Goal: Task Accomplishment & Management: Use online tool/utility

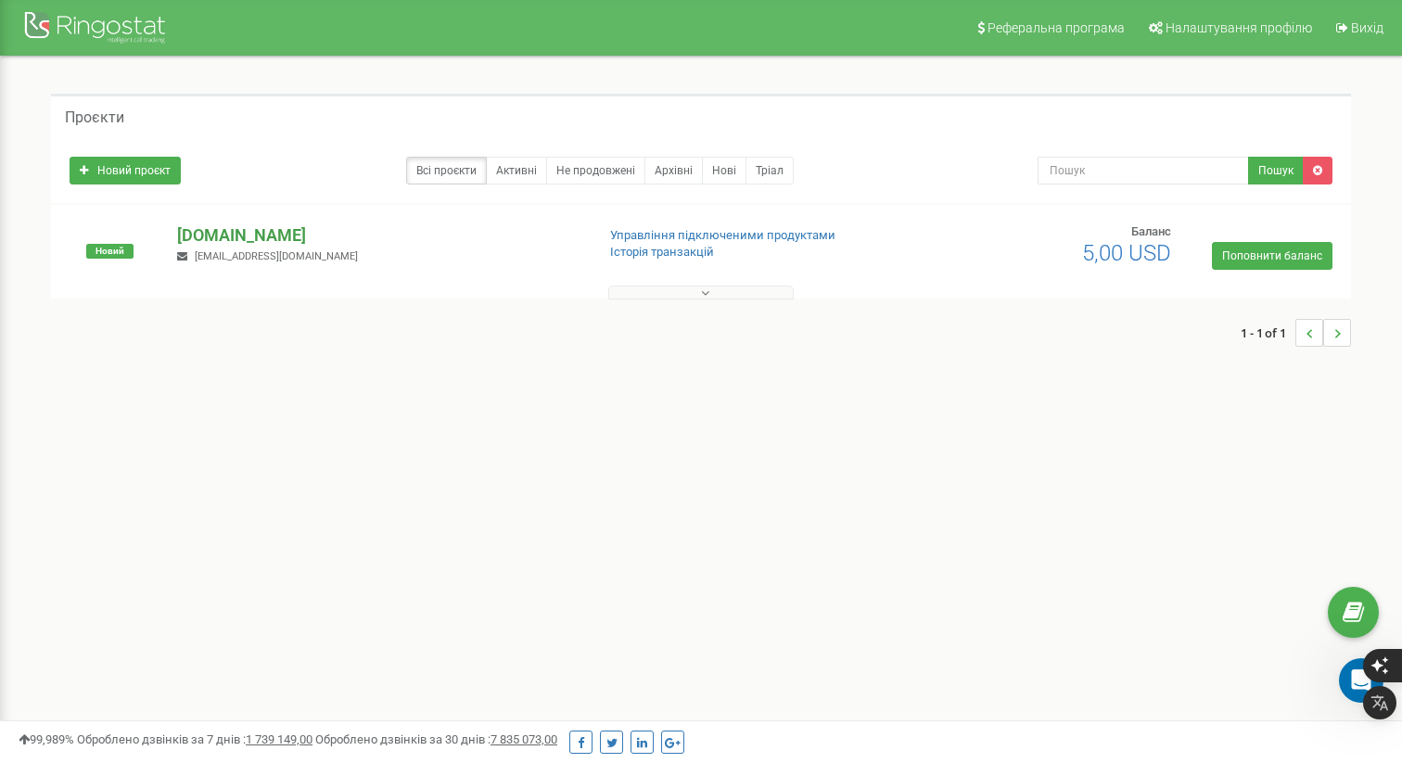
click at [287, 228] on p "tzrngstVilena.com" at bounding box center [378, 235] width 402 height 24
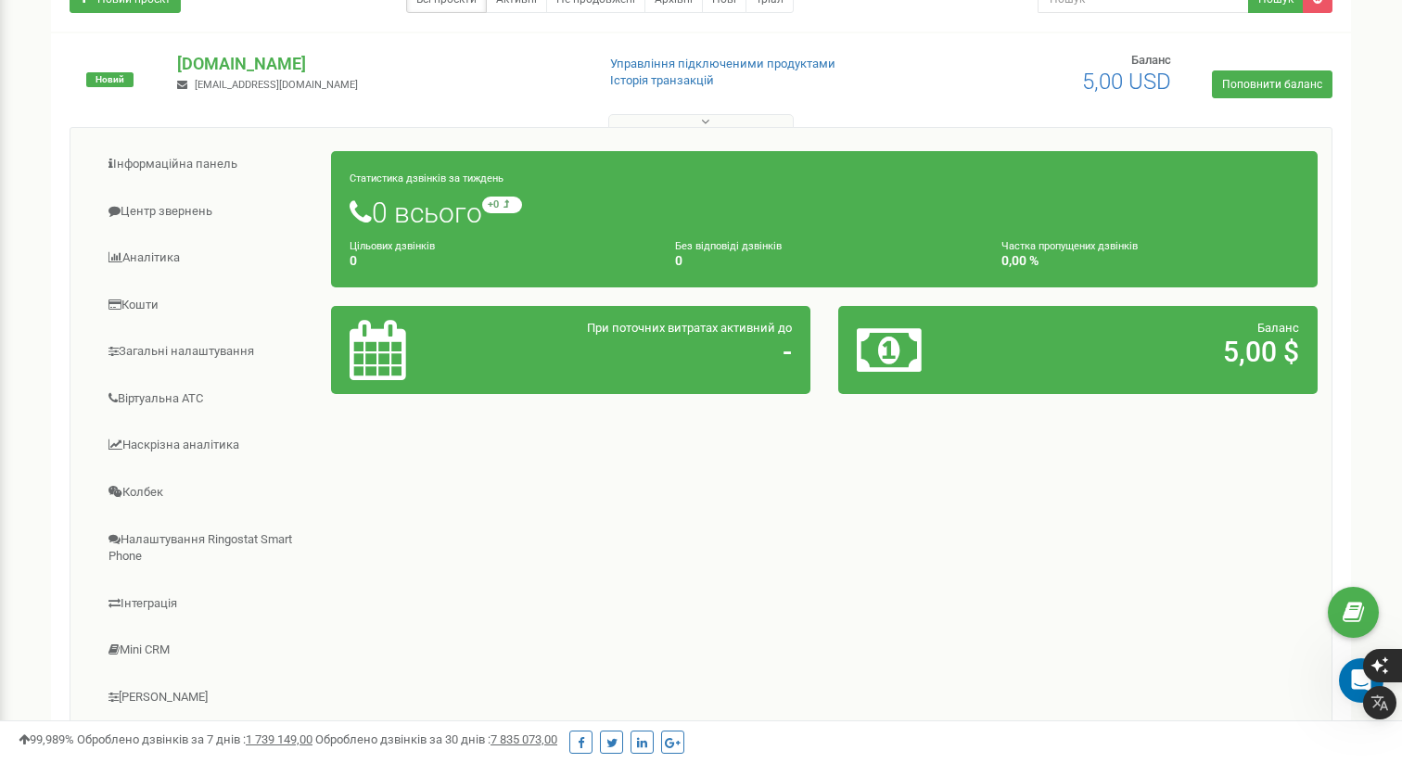
scroll to position [188, 0]
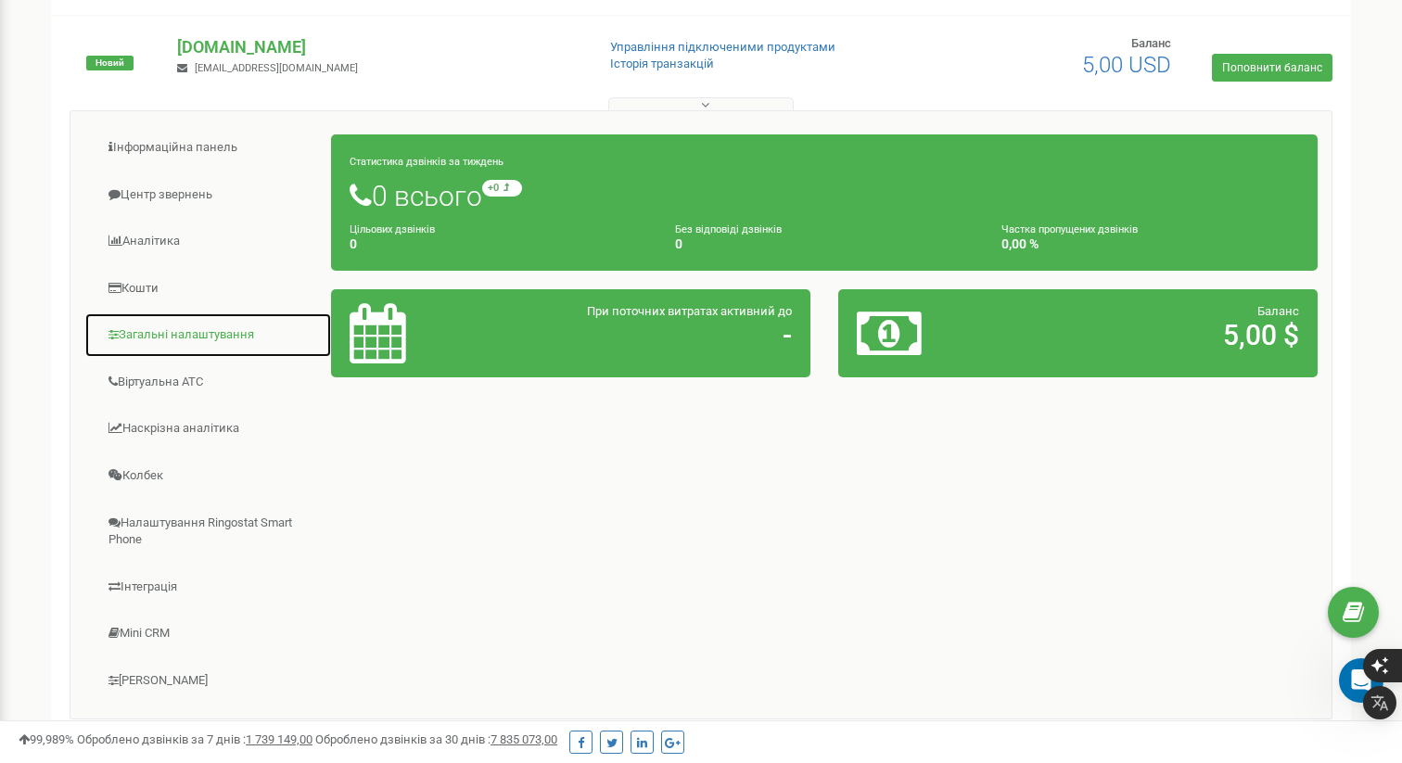
click at [236, 335] on link "Загальні налаштування" at bounding box center [208, 334] width 248 height 45
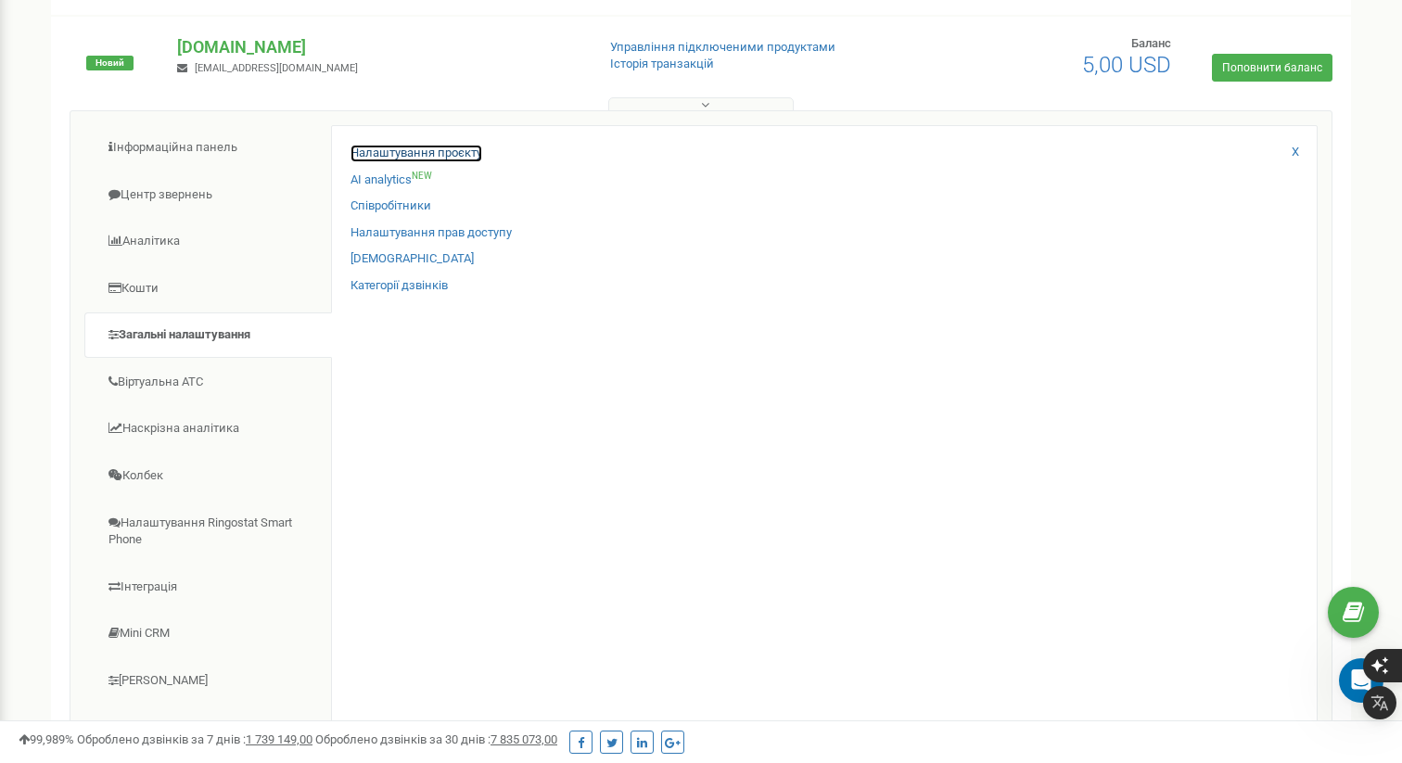
click at [439, 153] on link "Налаштування проєкту" at bounding box center [416, 154] width 132 height 18
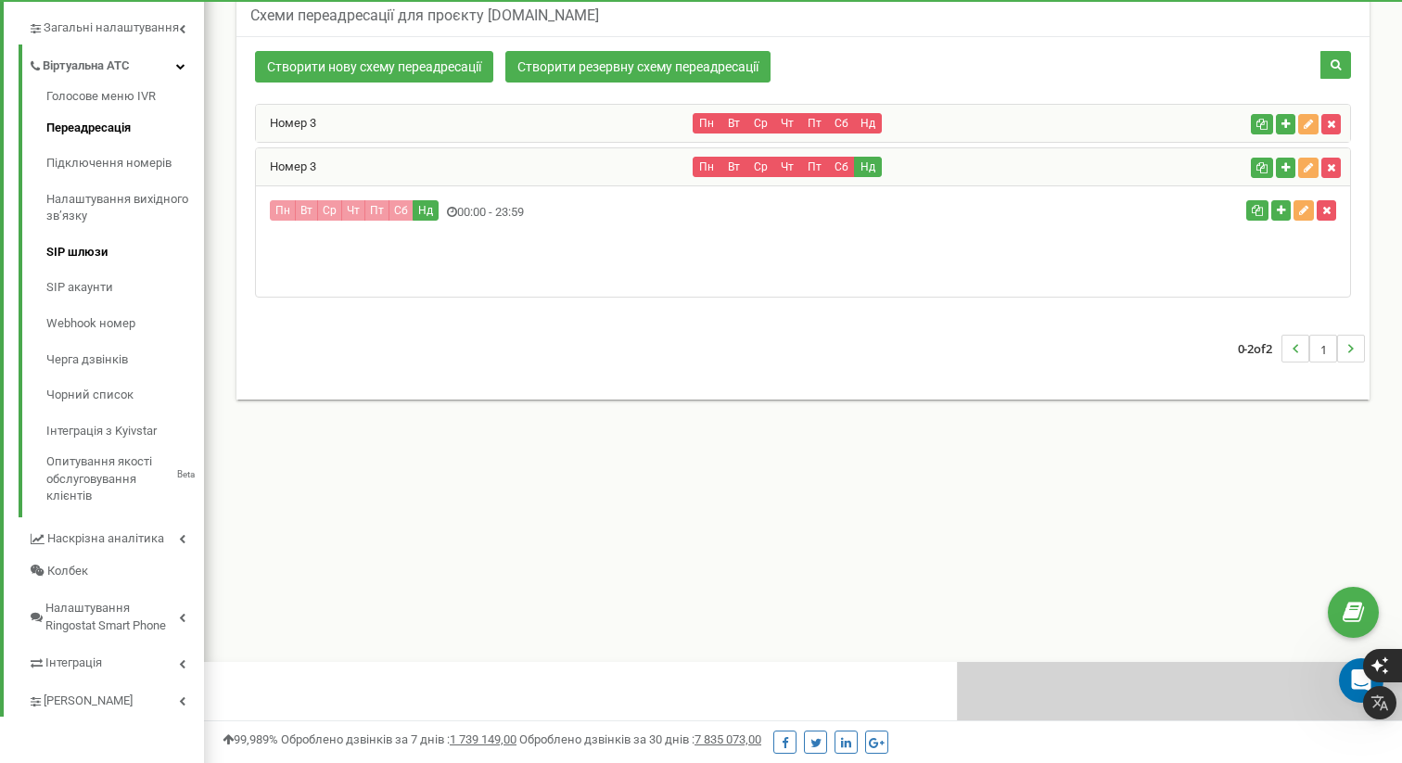
scroll to position [1113, 1198]
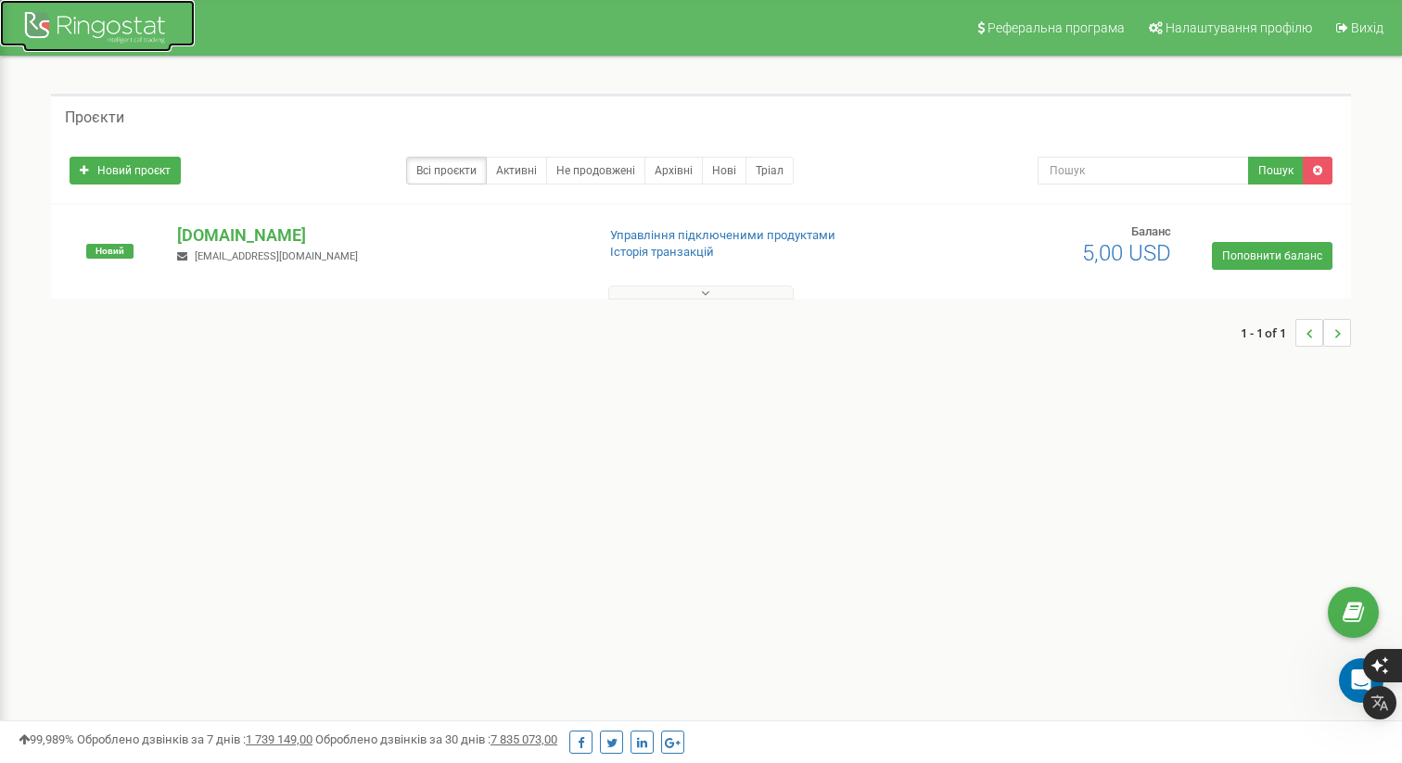
click at [81, 19] on div at bounding box center [97, 29] width 148 height 45
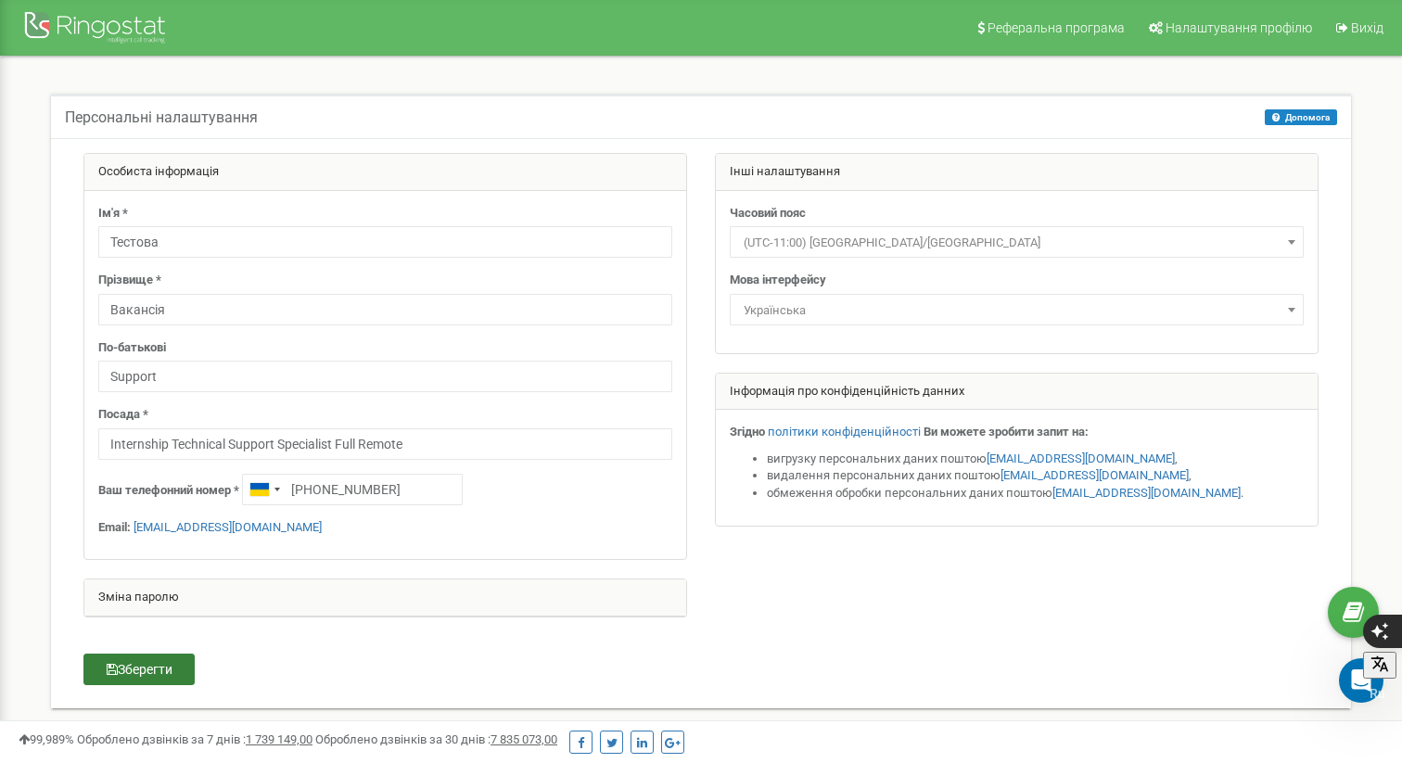
click at [147, 655] on button "Зберегти" at bounding box center [138, 670] width 111 height 32
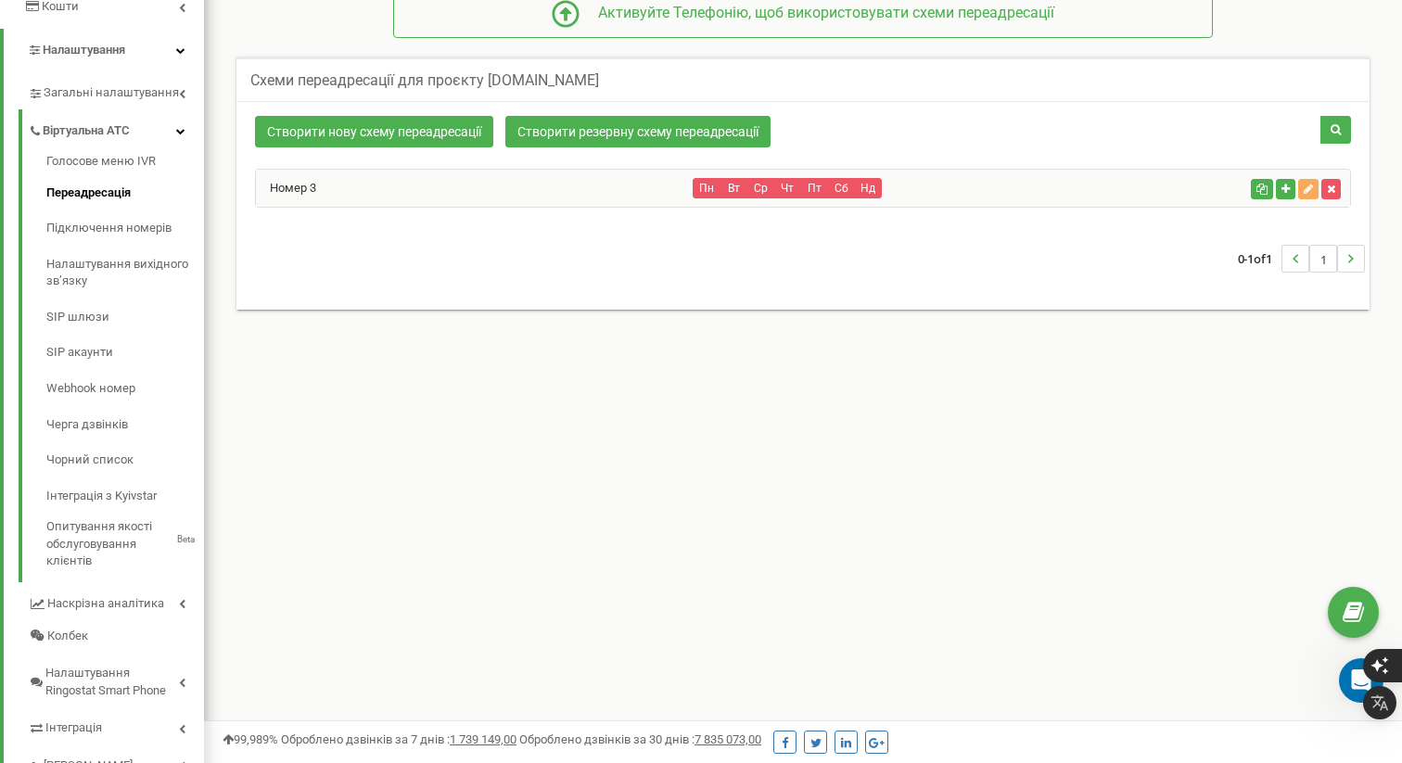
scroll to position [1113, 1198]
click at [141, 161] on link "Голосове меню IVR" at bounding box center [125, 164] width 158 height 22
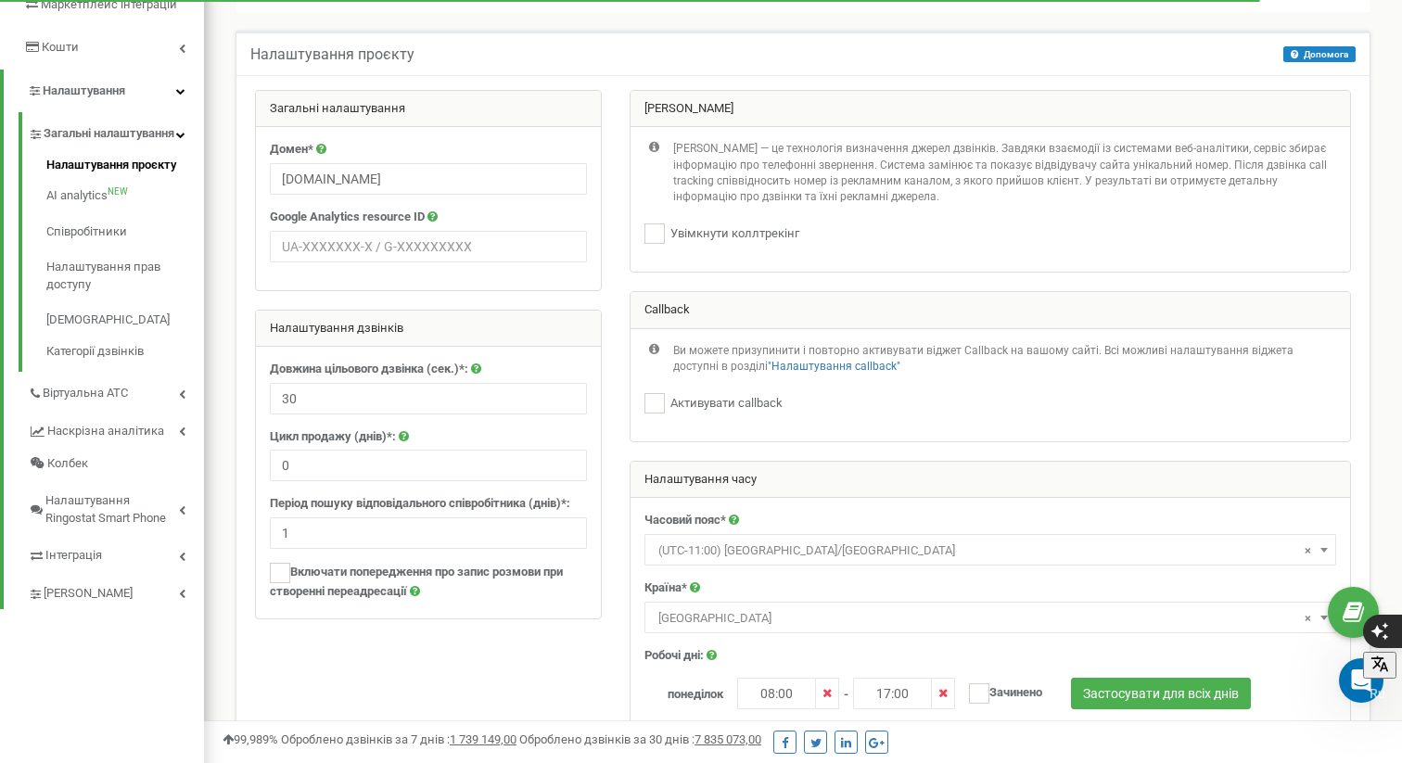
scroll to position [325, 0]
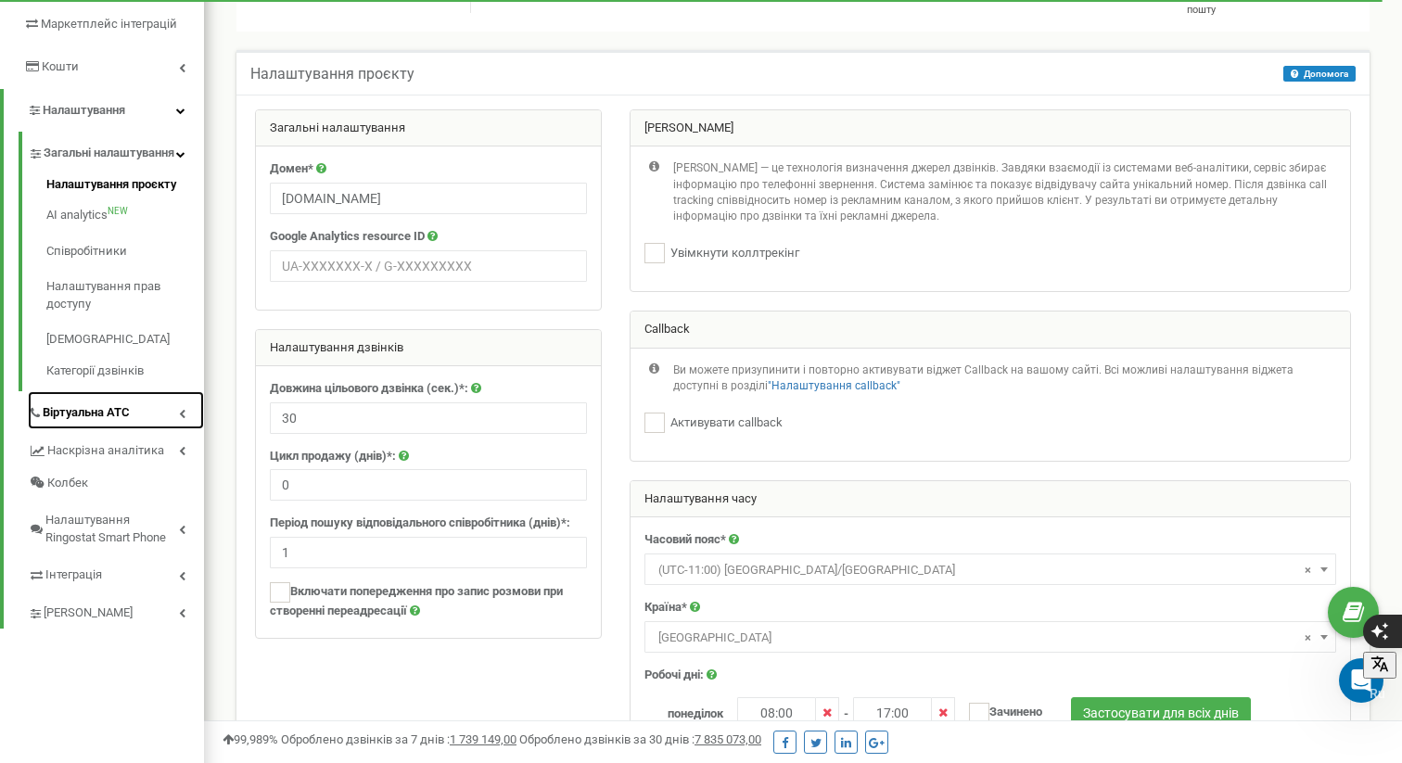
click at [125, 422] on span "Віртуальна АТС" at bounding box center [86, 413] width 87 height 18
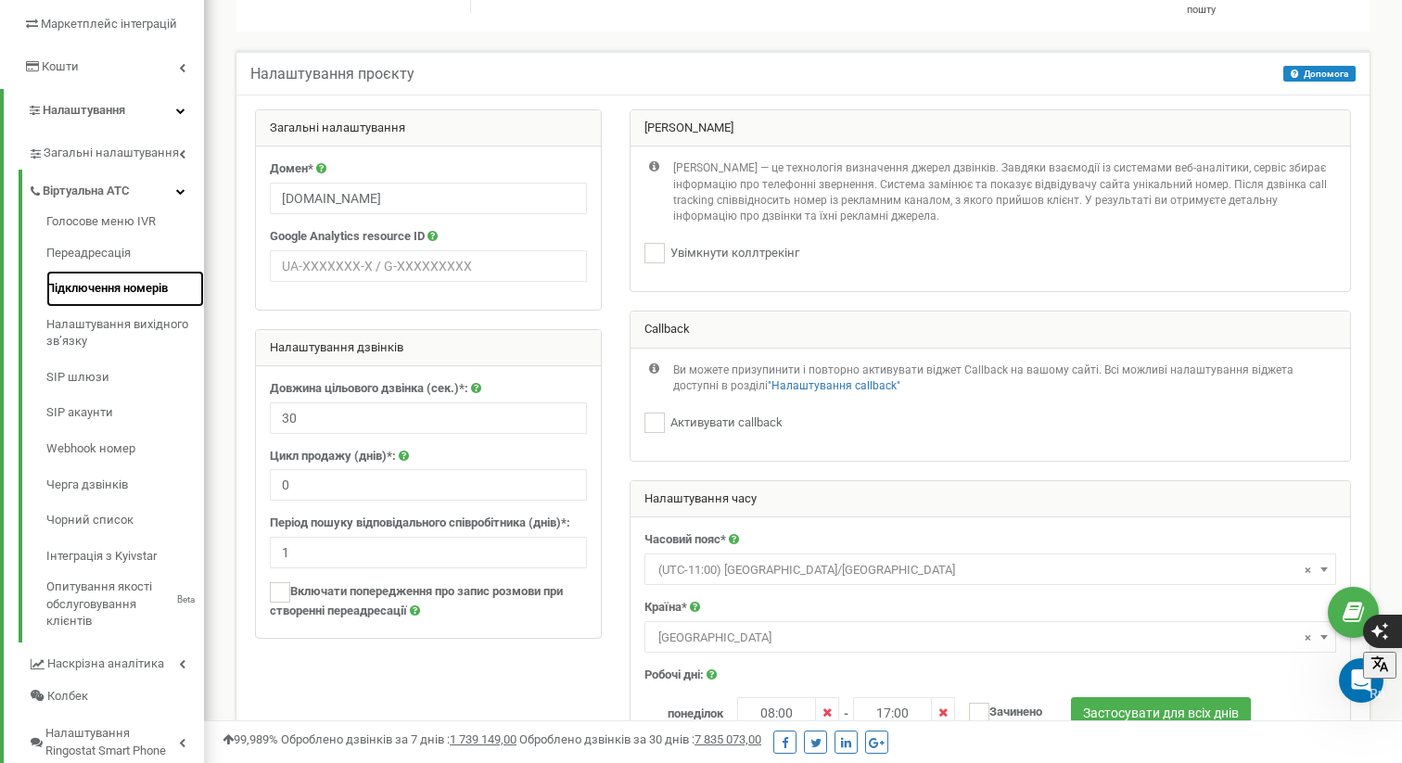
click at [156, 293] on link "Підключення номерів" at bounding box center [125, 289] width 158 height 36
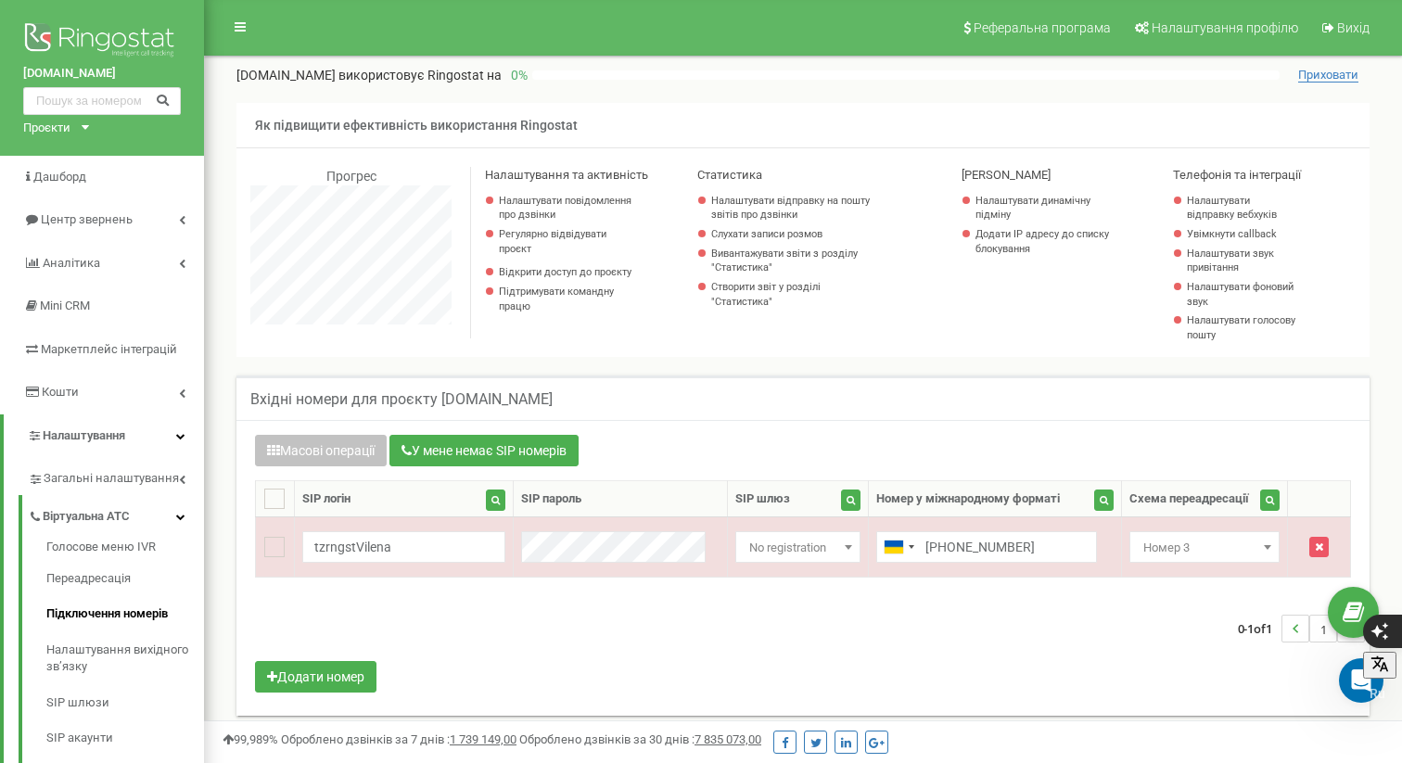
scroll to position [15, 0]
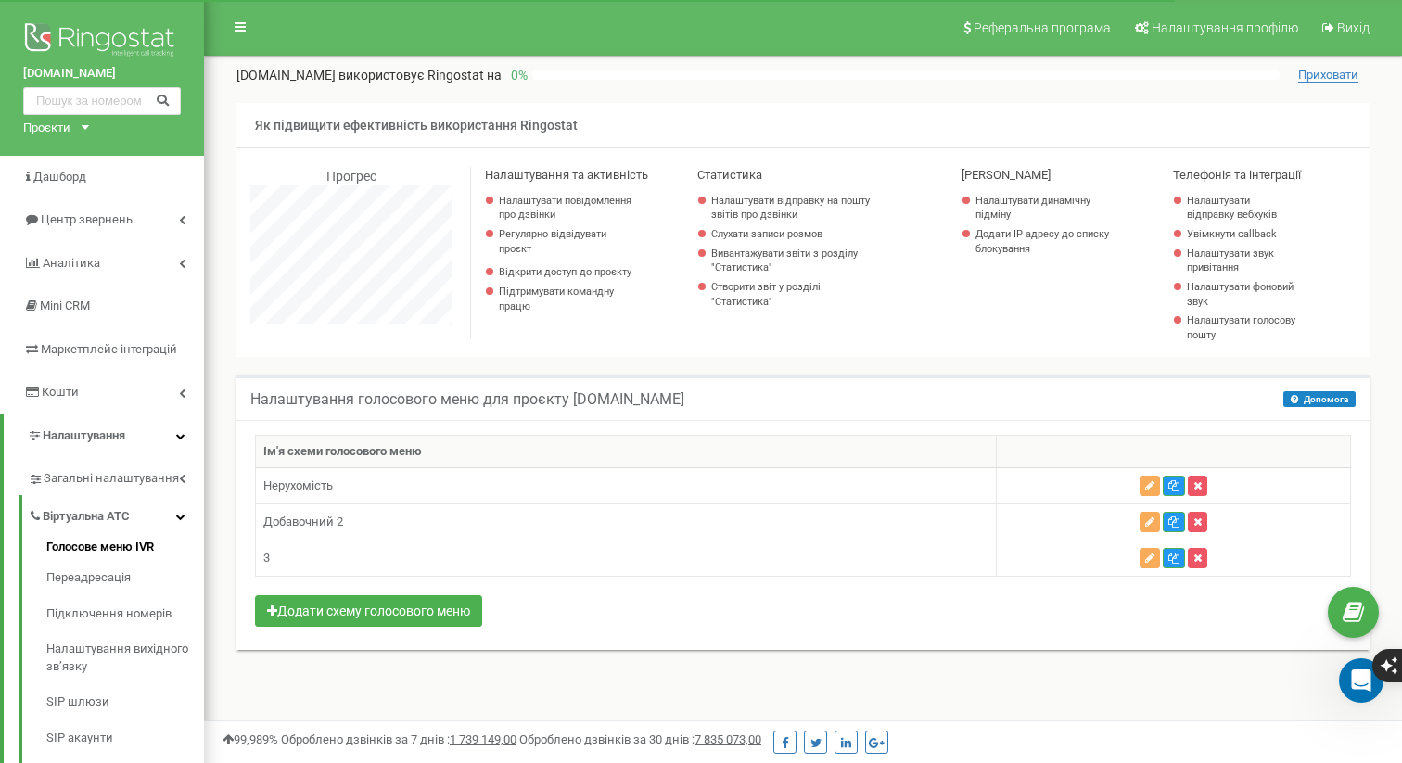
scroll to position [1113, 1198]
click at [1201, 551] on button "button" at bounding box center [1197, 558] width 19 height 20
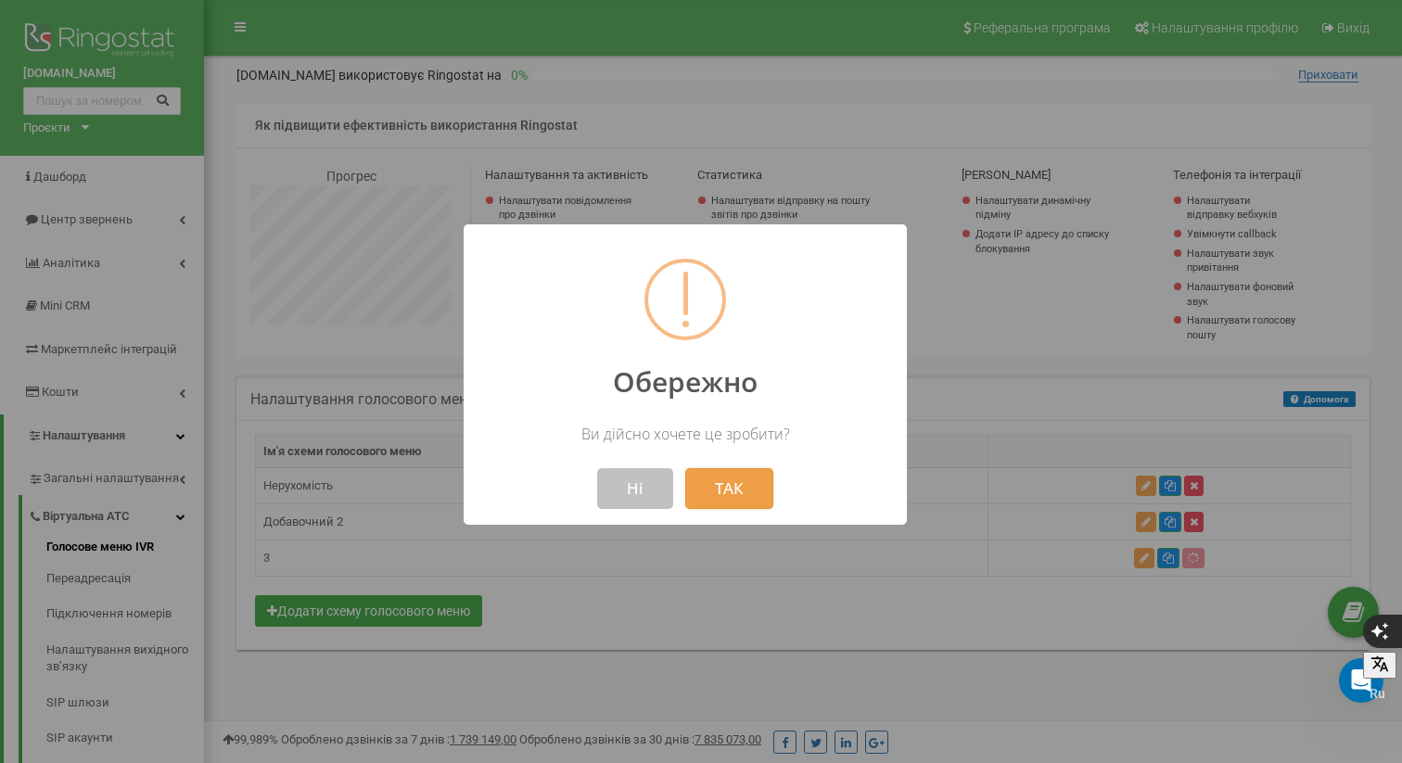
click at [748, 492] on button "ТАК" at bounding box center [729, 488] width 88 height 41
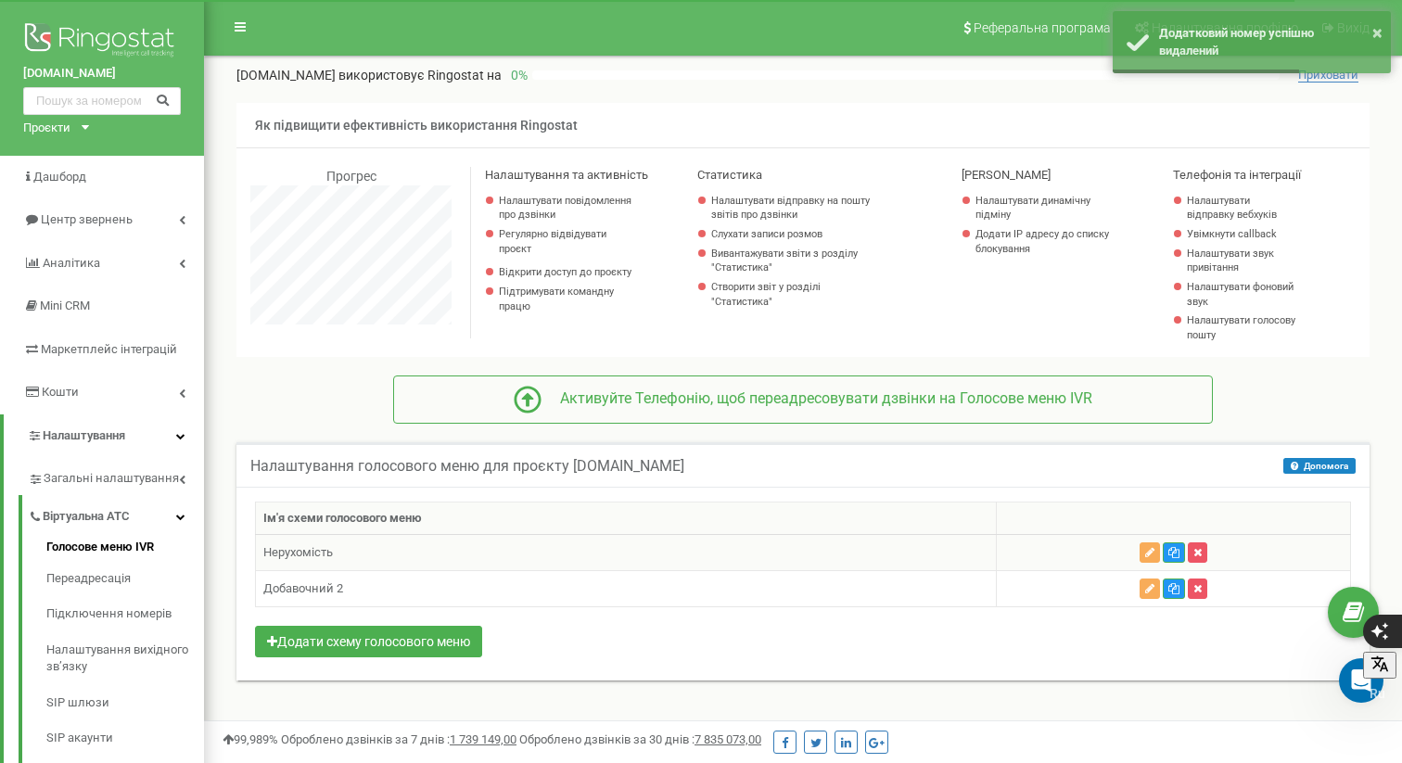
click at [330, 552] on td "Нерухомість" at bounding box center [626, 553] width 741 height 36
click at [336, 553] on td "Нерухомість" at bounding box center [626, 553] width 741 height 36
click at [1146, 549] on icon "button" at bounding box center [1149, 552] width 9 height 11
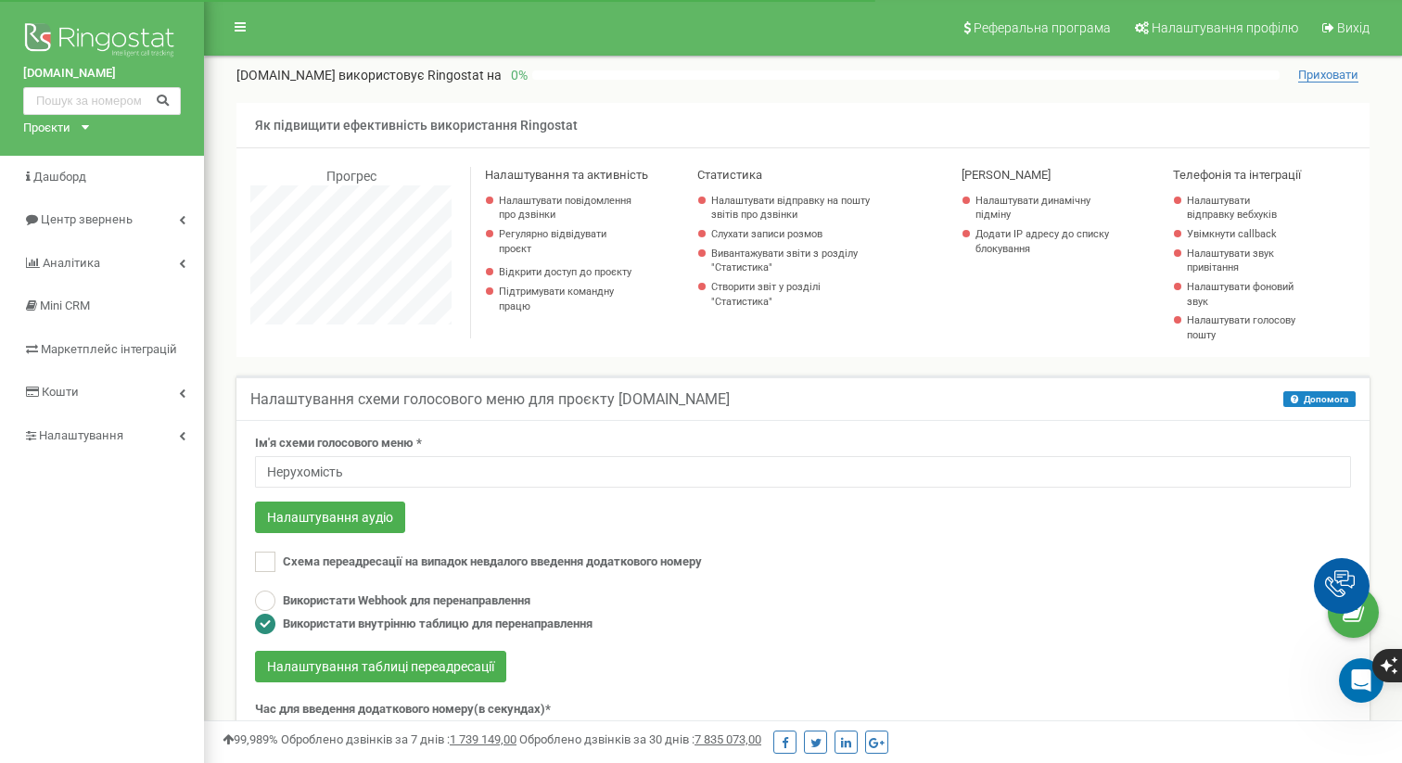
scroll to position [1113, 1198]
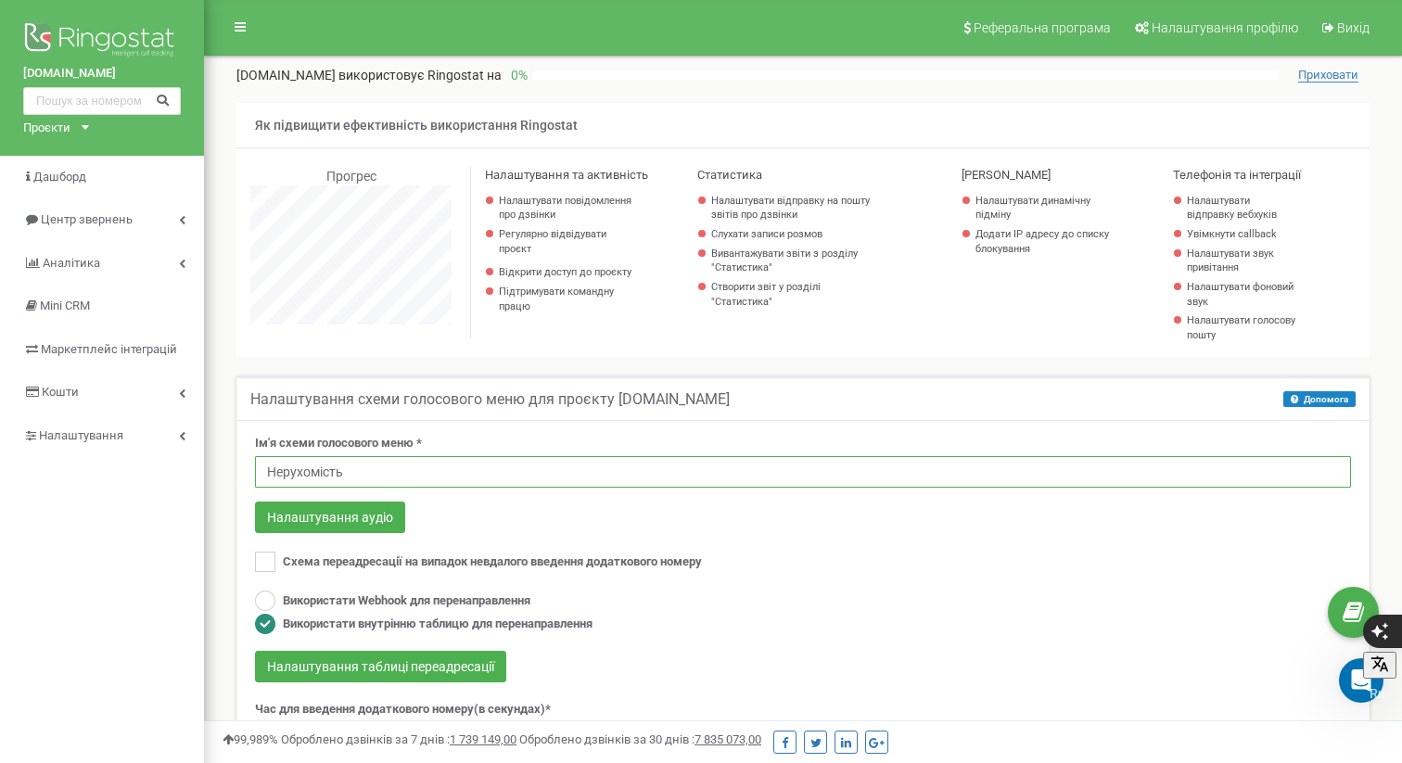
click at [349, 471] on input "Нерухомість" at bounding box center [803, 472] width 1096 height 32
type input "[PERSON_NAME]"
type input "L"
type input "Добавочний 1"
click button "Configure webhook" at bounding box center [0, 0] width 0 height 0
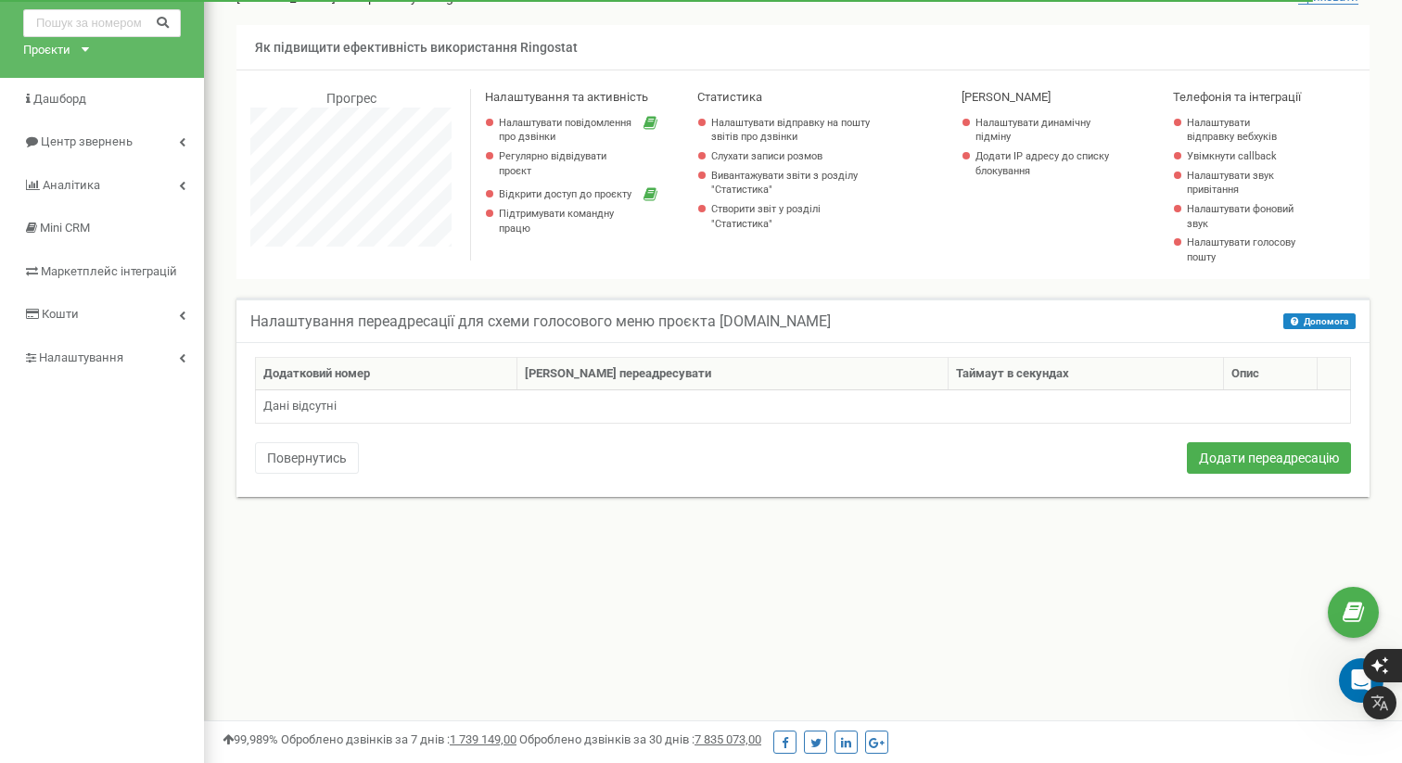
scroll to position [1113, 1198]
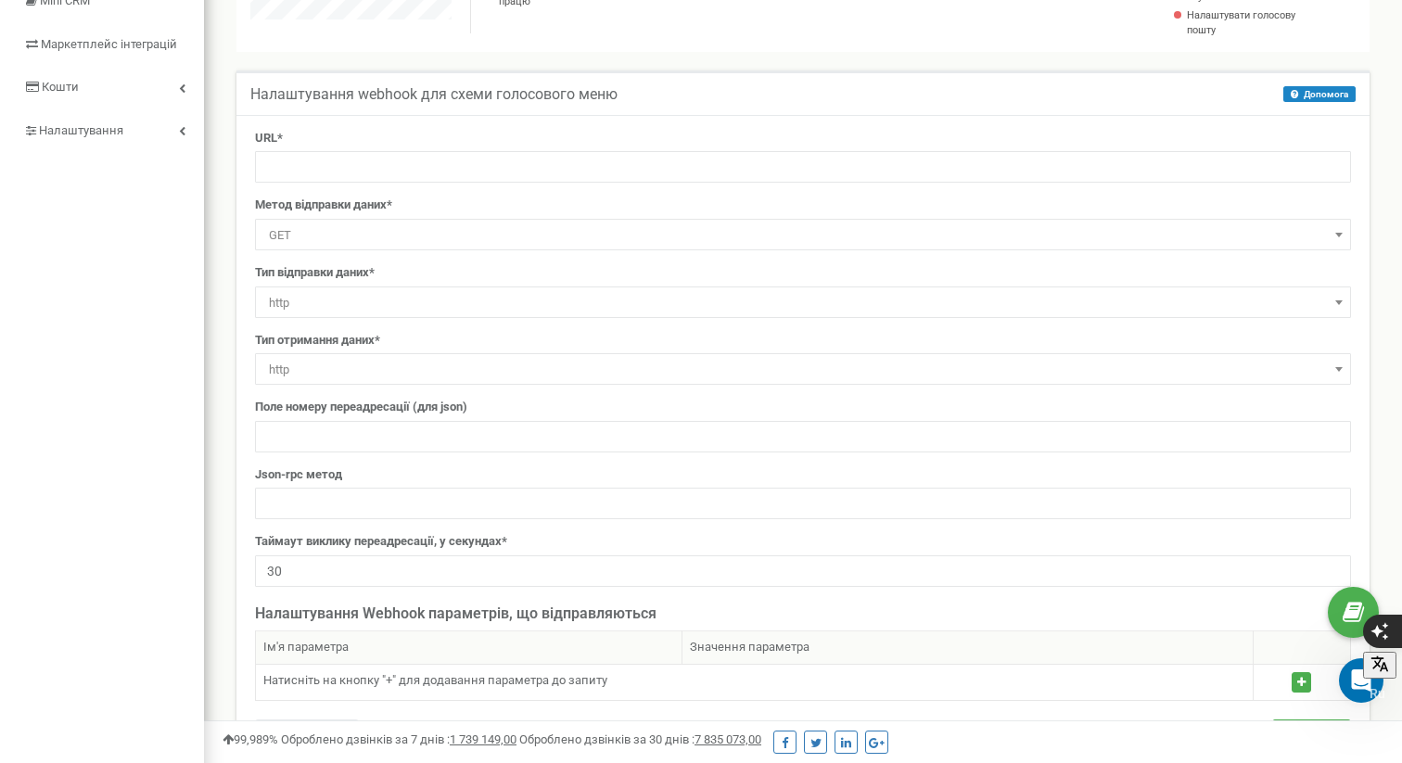
scroll to position [376, 0]
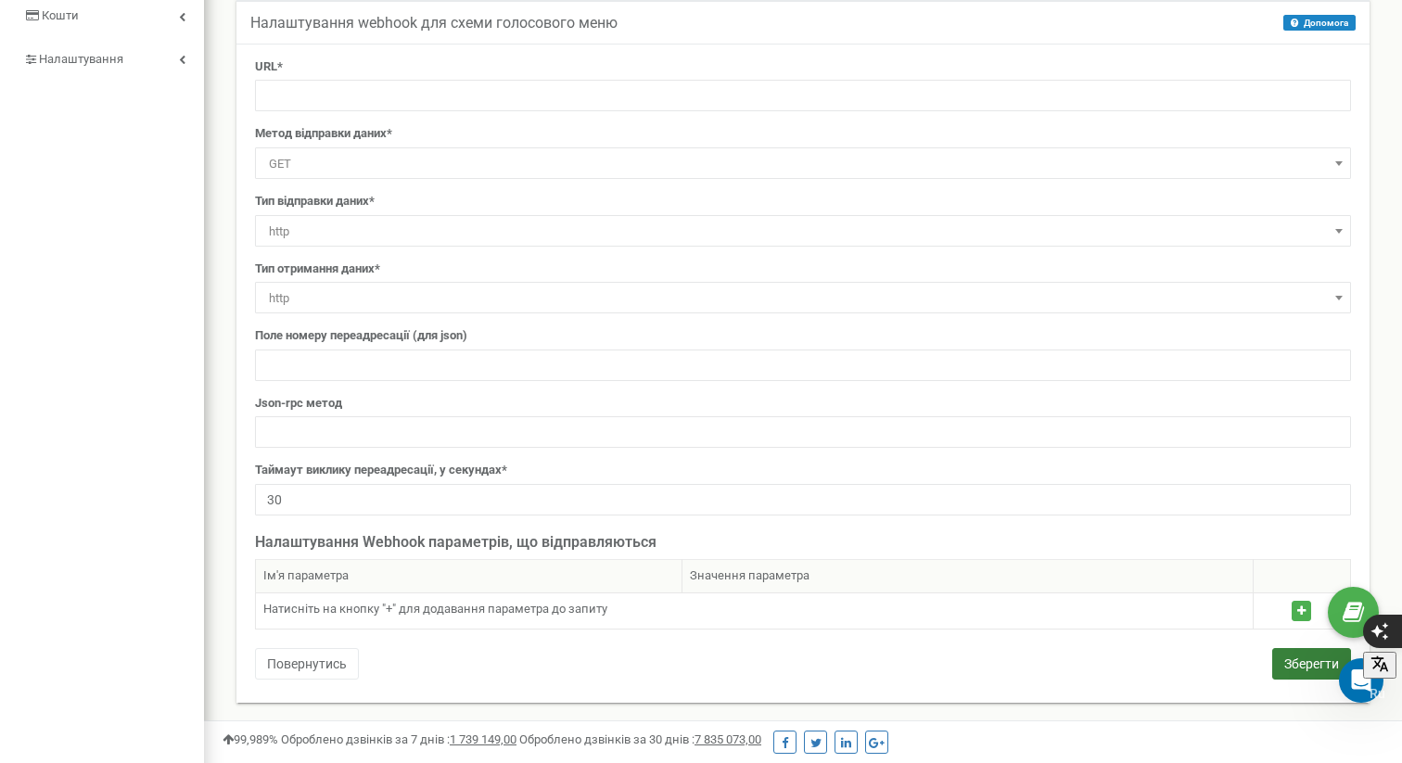
click at [1305, 667] on button "Зберегти" at bounding box center [1311, 664] width 79 height 32
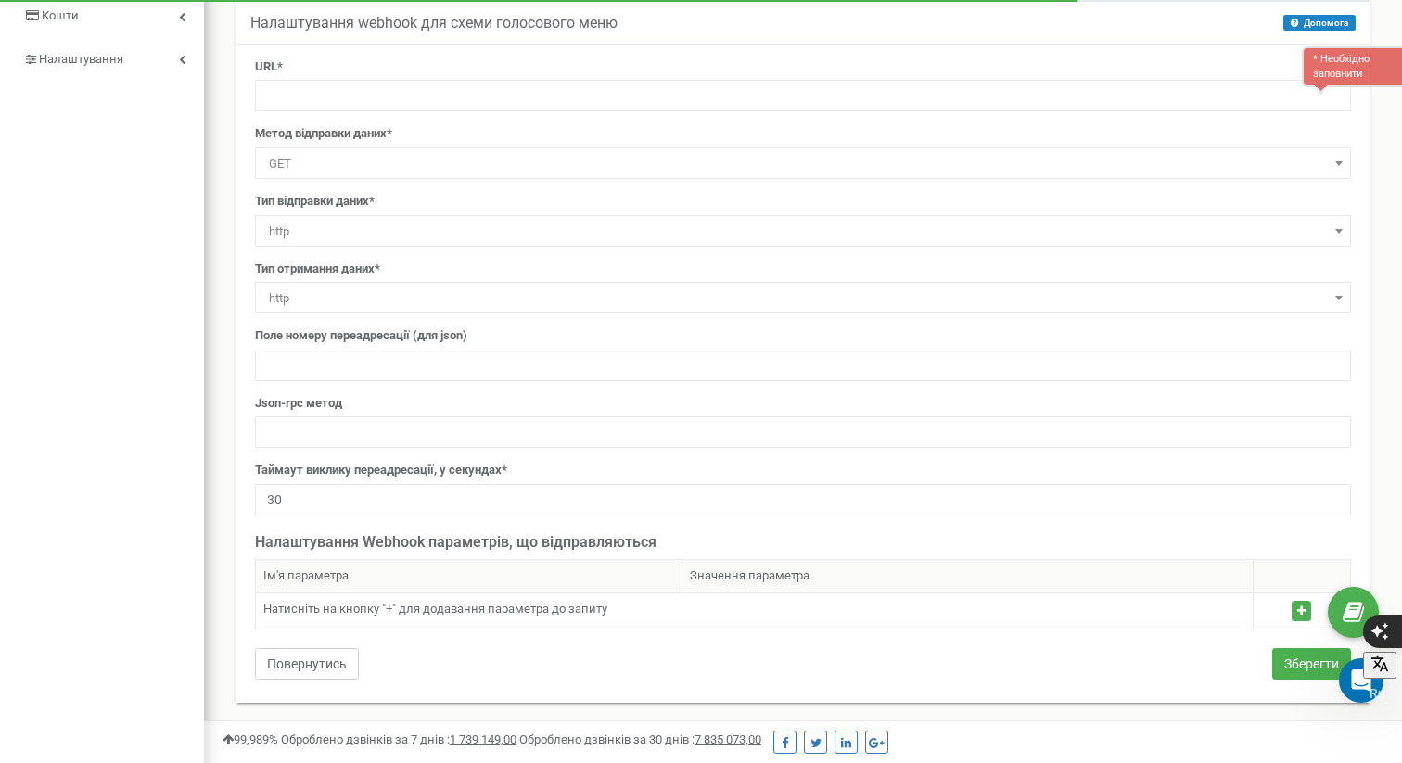
click at [338, 661] on button "Повернутись" at bounding box center [307, 664] width 104 height 32
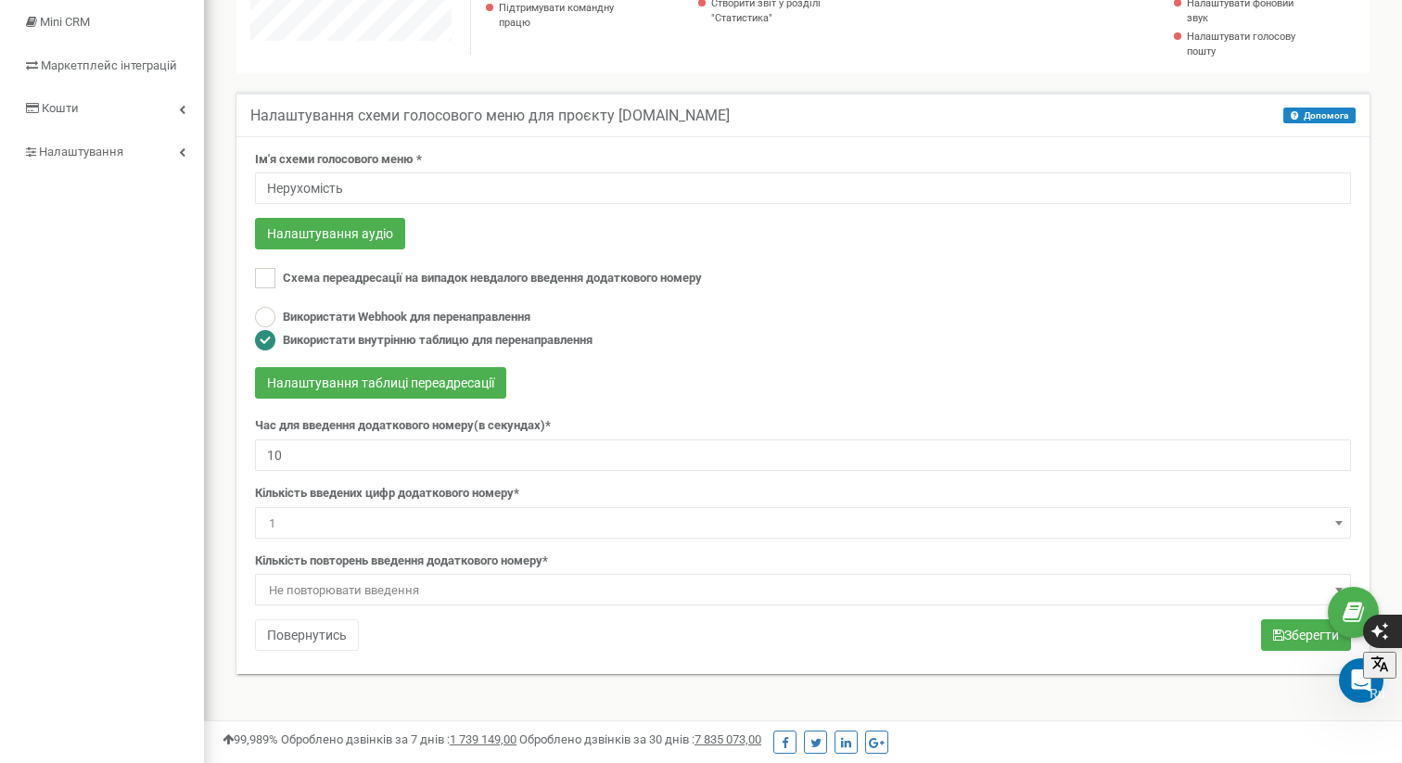
scroll to position [281, 0]
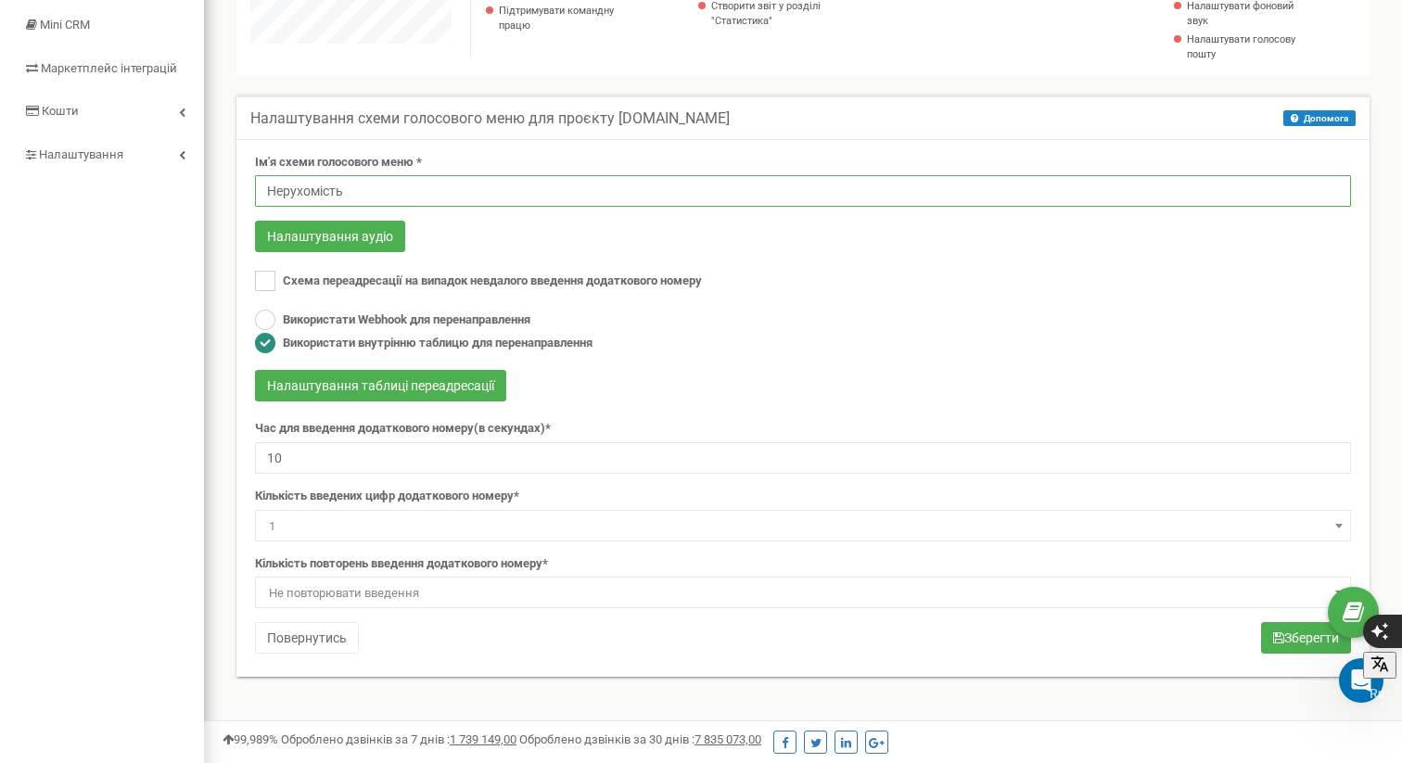
click at [376, 189] on input "Нерухомість" at bounding box center [803, 191] width 1096 height 32
click at [364, 195] on input "Нерухомість" at bounding box center [803, 191] width 1096 height 32
type input "Н"
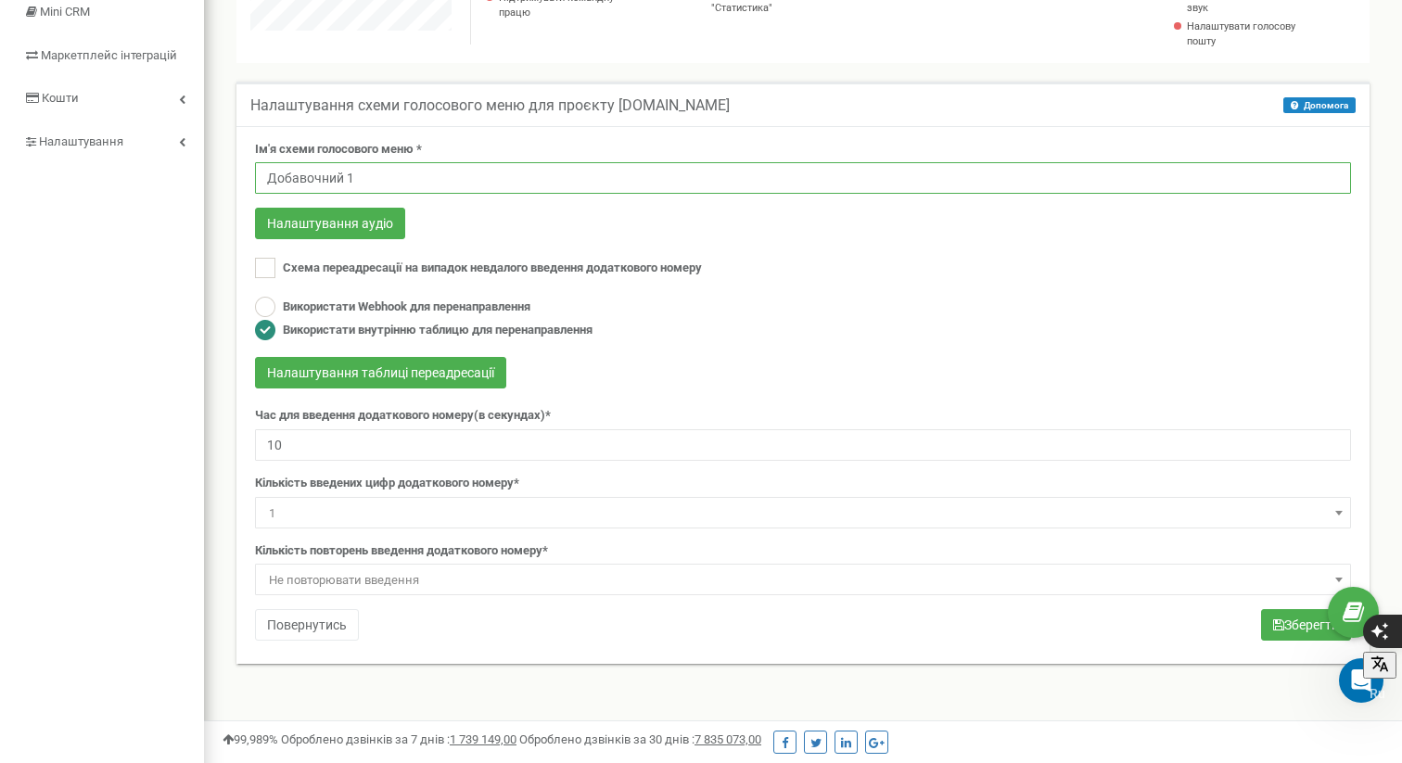
scroll to position [297, 0]
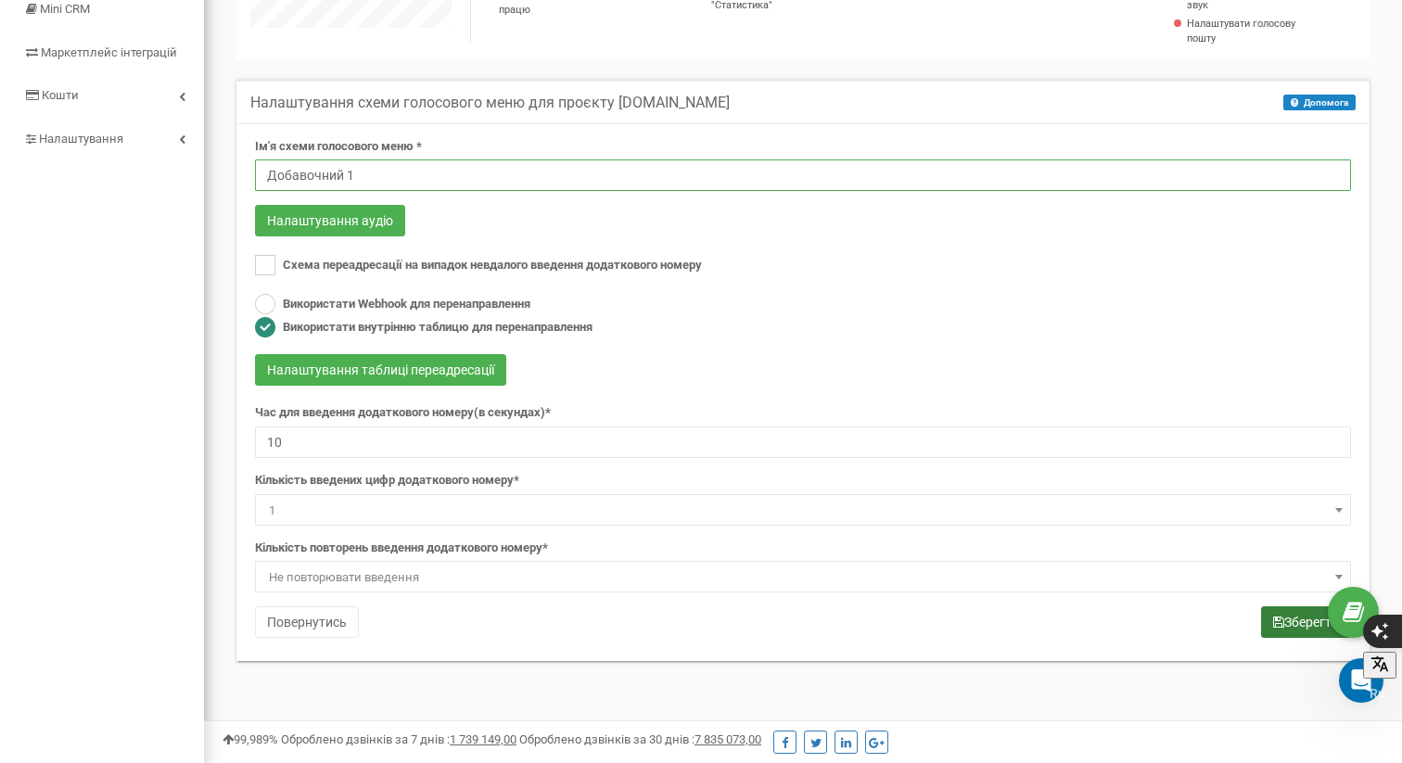
type input "Добавочний 1"
click at [1293, 618] on button "Зберегти" at bounding box center [1306, 622] width 90 height 32
